Goal: Task Accomplishment & Management: Complete application form

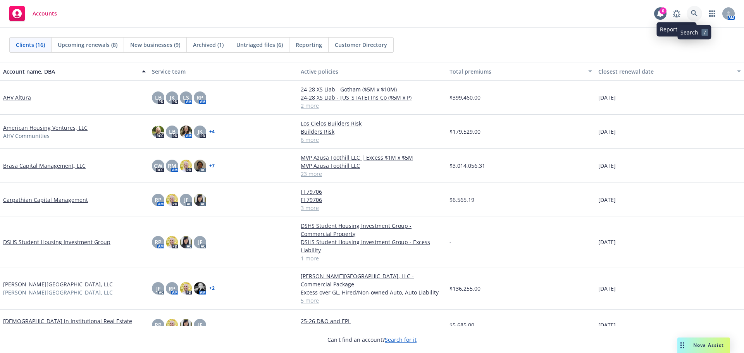
click at [690, 12] on link at bounding box center [693, 13] width 15 height 15
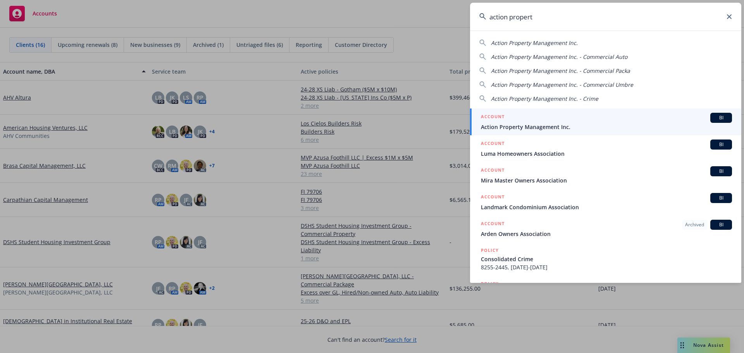
type input "action propert"
click at [535, 126] on span "Action Property Management Inc." at bounding box center [606, 127] width 251 height 8
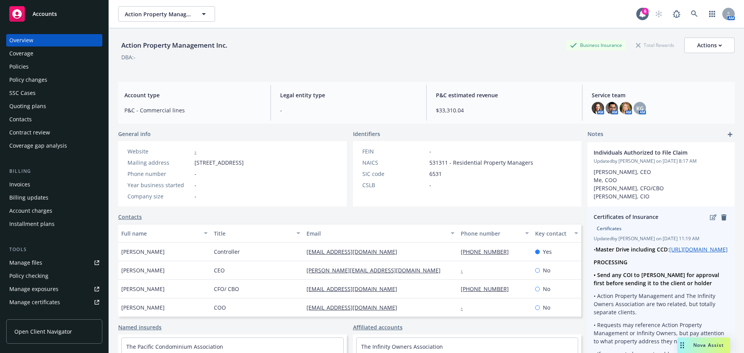
scroll to position [39, 0]
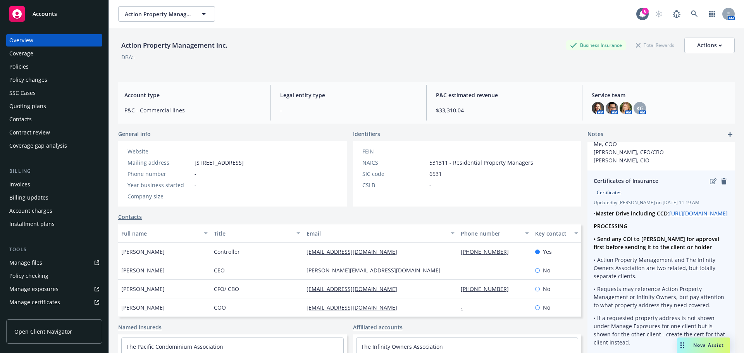
click at [681, 268] on p "• Action Property Management and The Infinity Owners Association are two relate…" at bounding box center [660, 268] width 135 height 24
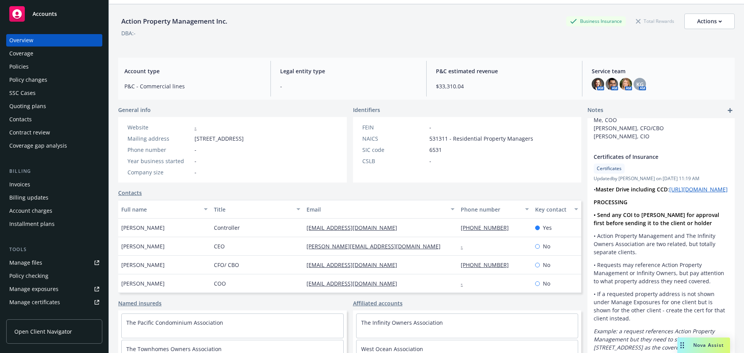
scroll to position [0, 0]
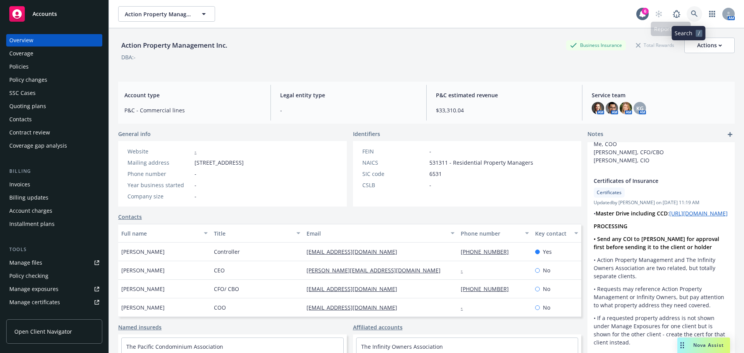
click at [691, 12] on icon at bounding box center [694, 13] width 7 height 7
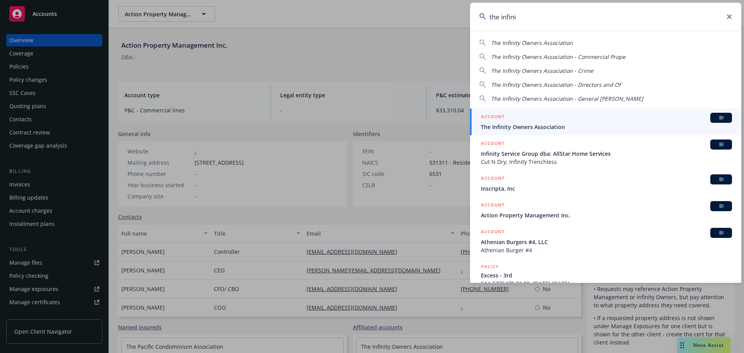
type input "the infini"
click at [498, 125] on span "The Infinity Owners Association" at bounding box center [606, 127] width 251 height 8
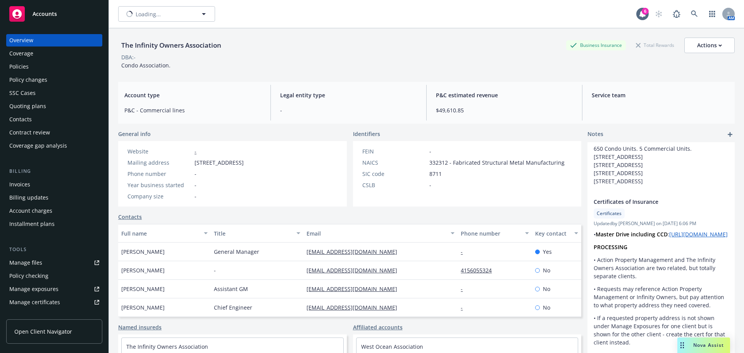
scroll to position [45, 0]
click at [623, 109] on img at bounding box center [625, 108] width 12 height 12
click at [593, 103] on img at bounding box center [598, 108] width 12 height 12
click at [559, 98] on span "P&C estimated revenue" at bounding box center [504, 95] width 137 height 8
click at [43, 64] on div "Policies" at bounding box center [54, 66] width 90 height 12
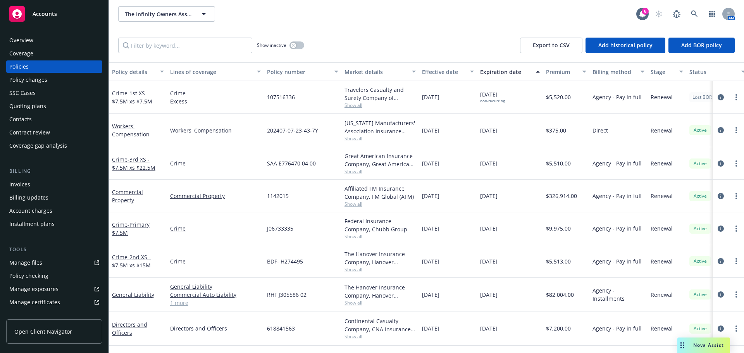
drag, startPoint x: 31, startPoint y: 11, endPoint x: 35, endPoint y: 11, distance: 4.7
click at [31, 11] on div "Accounts" at bounding box center [54, 13] width 90 height 15
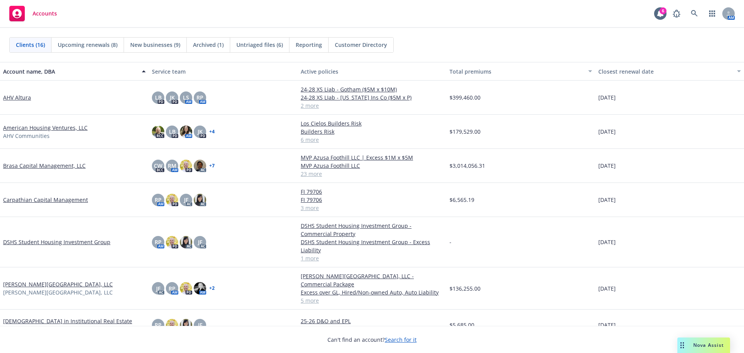
click at [48, 167] on link "Brasa Capital Management, LLC" at bounding box center [44, 166] width 83 height 8
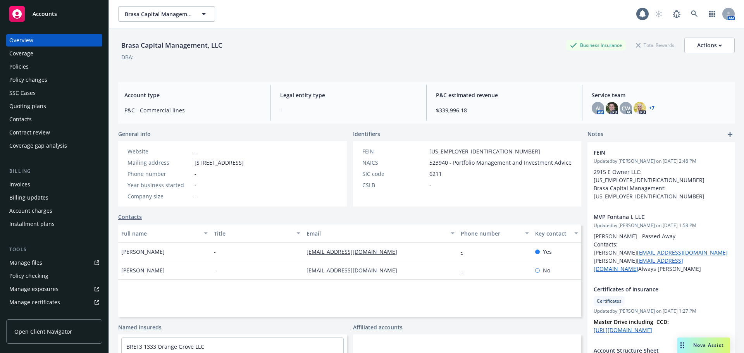
click at [26, 133] on div "Contract review" at bounding box center [29, 132] width 41 height 12
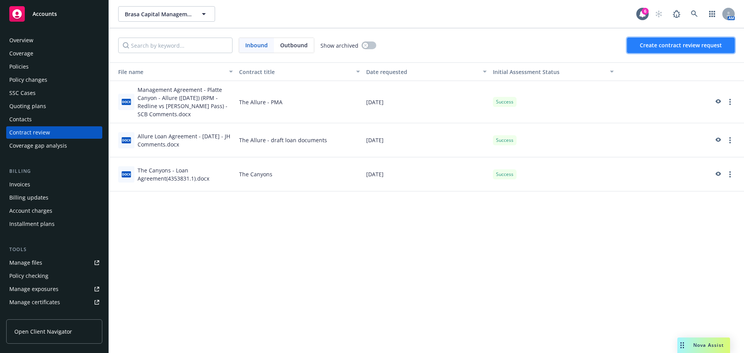
click at [663, 48] on span "Create contract review request" at bounding box center [681, 44] width 82 height 7
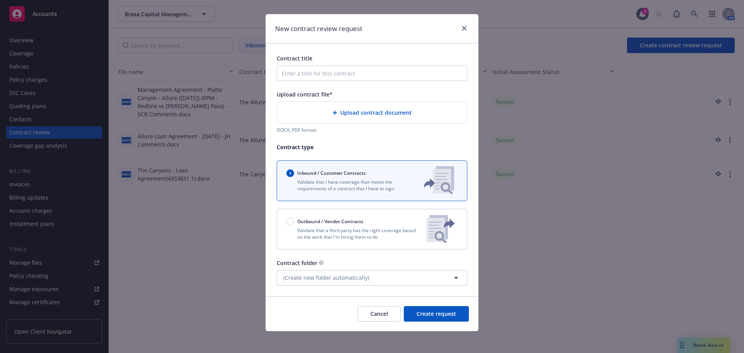
scroll to position [14, 0]
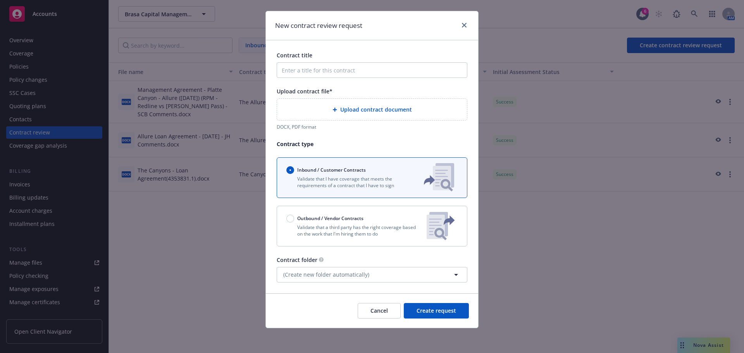
click at [396, 221] on div "Outbound / Vendor Contracts" at bounding box center [353, 219] width 134 height 8
click at [294, 221] on input "Outbound / Vendor Contracts" at bounding box center [290, 219] width 8 height 8
radio input "false"
radio input "true"
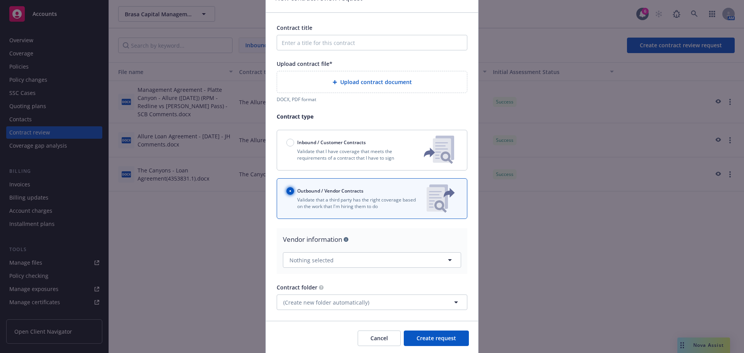
scroll to position [69, 0]
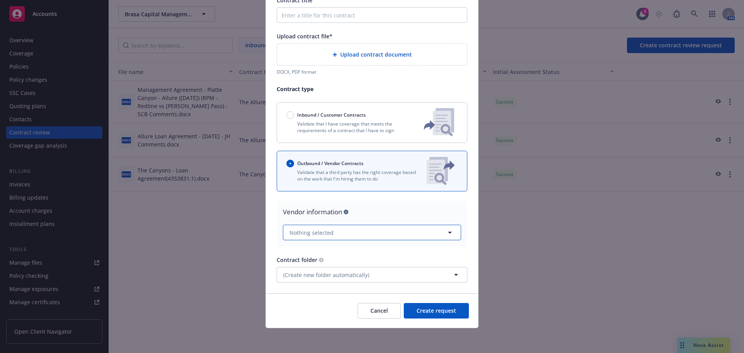
click at [391, 233] on button "Nothing selected" at bounding box center [372, 232] width 178 height 15
click at [375, 216] on div "Vendor information" at bounding box center [372, 212] width 178 height 10
click at [368, 231] on button "Nothing selected" at bounding box center [372, 232] width 178 height 15
click at [365, 217] on div "Vendor information" at bounding box center [372, 212] width 178 height 10
click at [355, 271] on span "(Create new folder automatically)" at bounding box center [326, 275] width 86 height 8
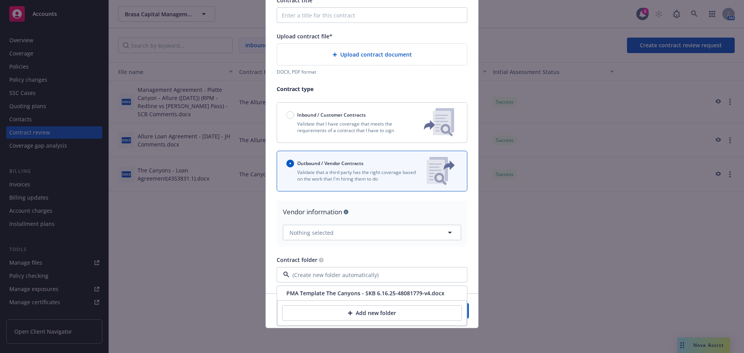
click at [366, 213] on div "Vendor information" at bounding box center [372, 212] width 178 height 10
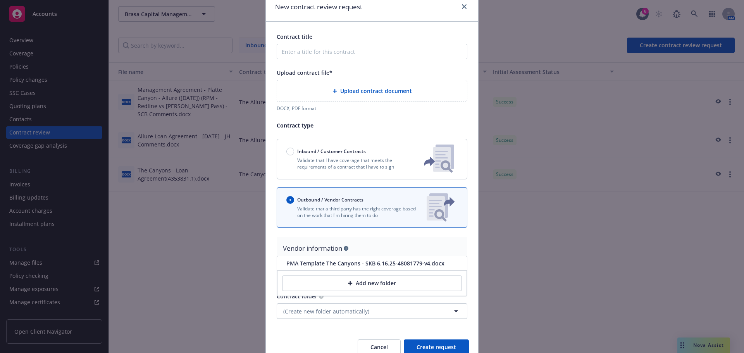
scroll to position [0, 0]
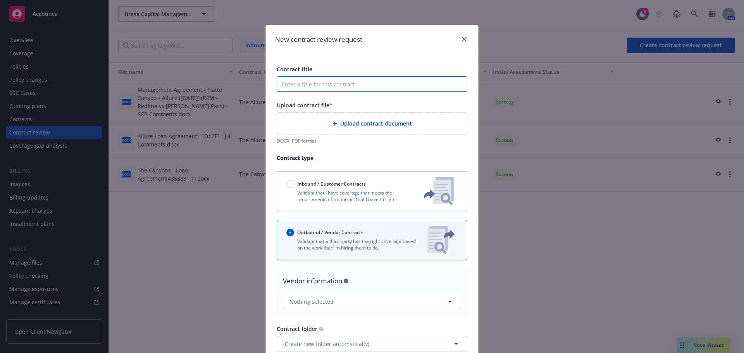
click at [353, 85] on input "Contract title" at bounding box center [372, 83] width 191 height 15
click at [375, 124] on span "Upload contract document" at bounding box center [376, 123] width 72 height 8
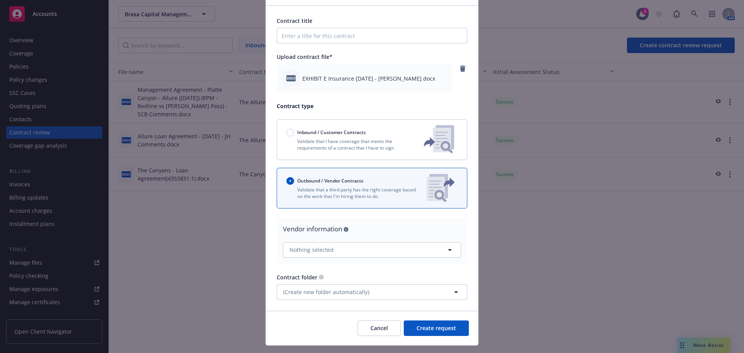
scroll to position [66, 0]
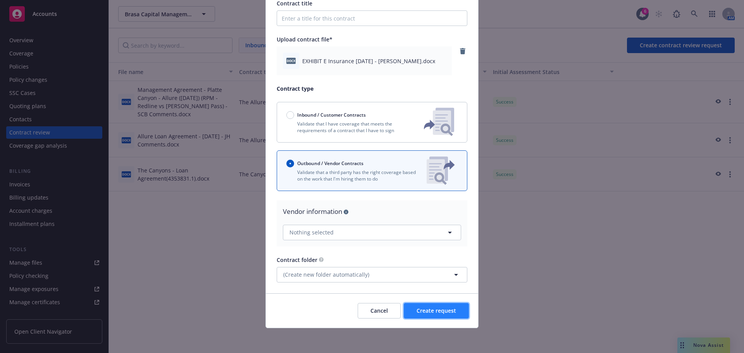
click at [434, 309] on span "Create request" at bounding box center [436, 310] width 40 height 7
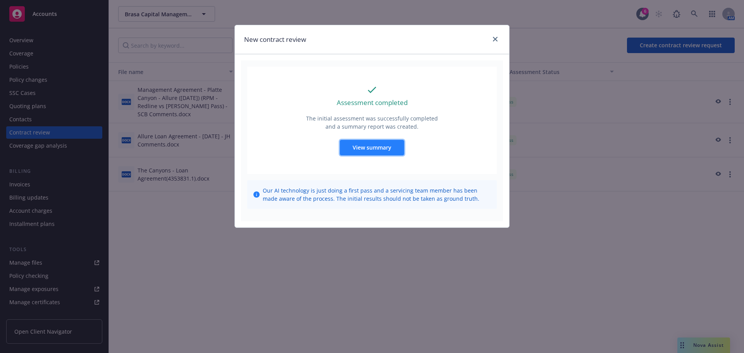
click at [371, 152] on button "View summary" at bounding box center [372, 147] width 64 height 15
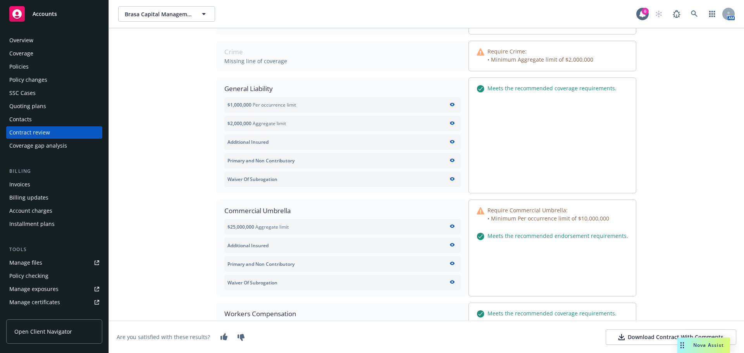
scroll to position [236, 0]
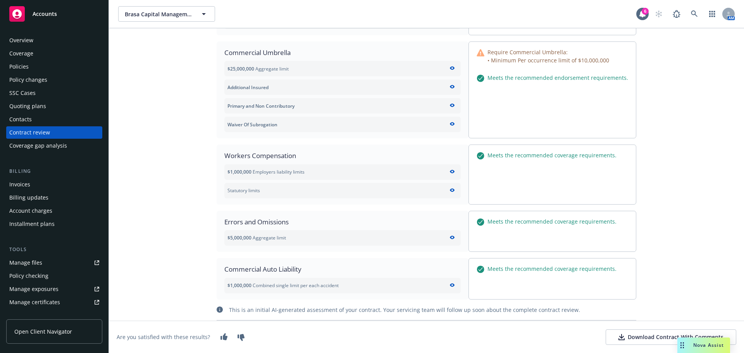
click at [621, 335] on div "Download Contract With Comments" at bounding box center [670, 337] width 105 height 8
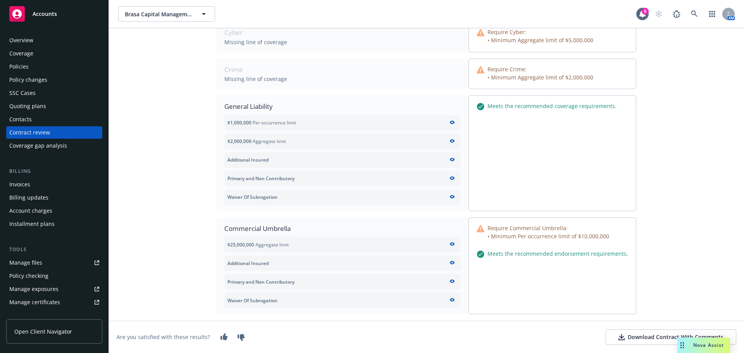
scroll to position [42, 0]
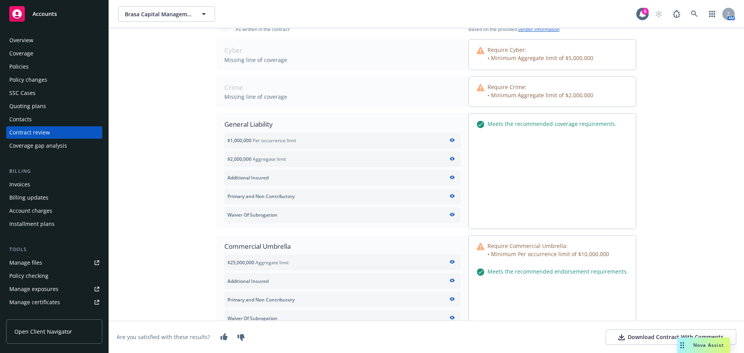
click at [623, 3] on div "Brasa Capital Management, LLC Brasa Capital Management, LLC 6 AM" at bounding box center [426, 14] width 635 height 28
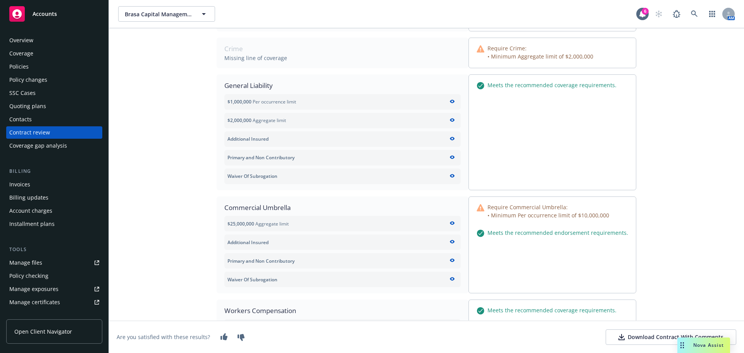
scroll to position [0, 0]
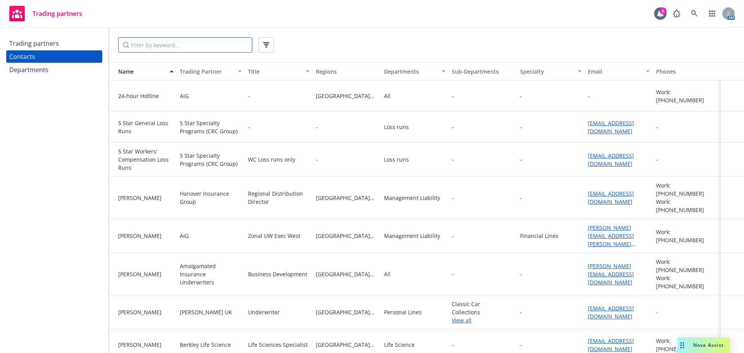
click at [151, 40] on input "Filter by keyword..." at bounding box center [185, 44] width 134 height 15
type input "H"
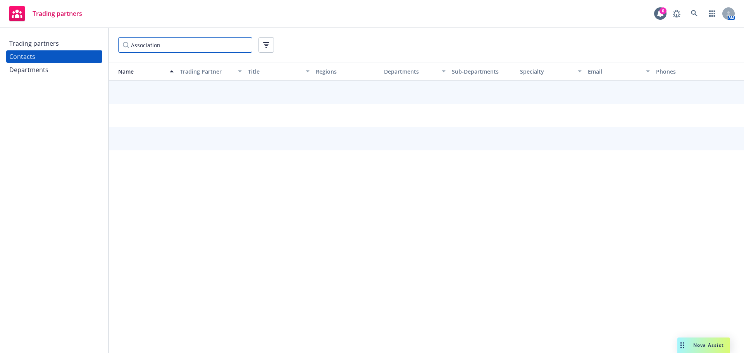
type input "Association"
